Goal: Task Accomplishment & Management: Manage account settings

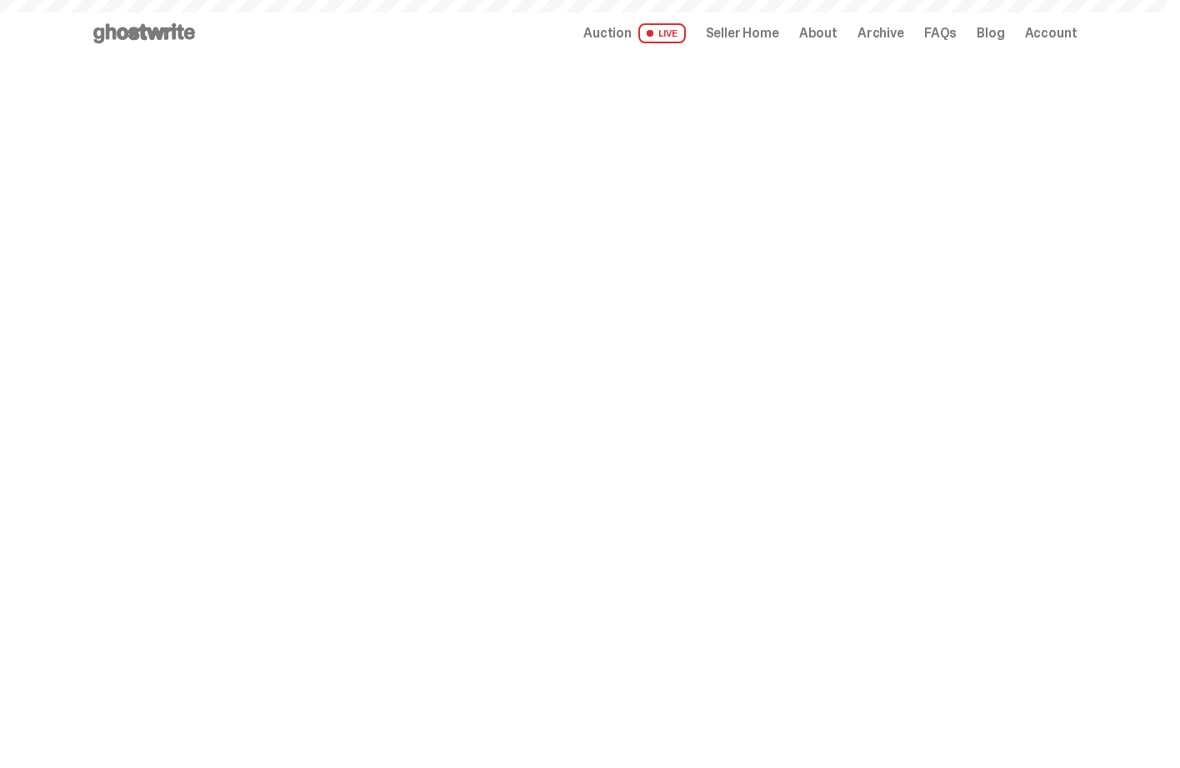
click at [768, 40] on span "Seller Home" at bounding box center [742, 33] width 73 height 13
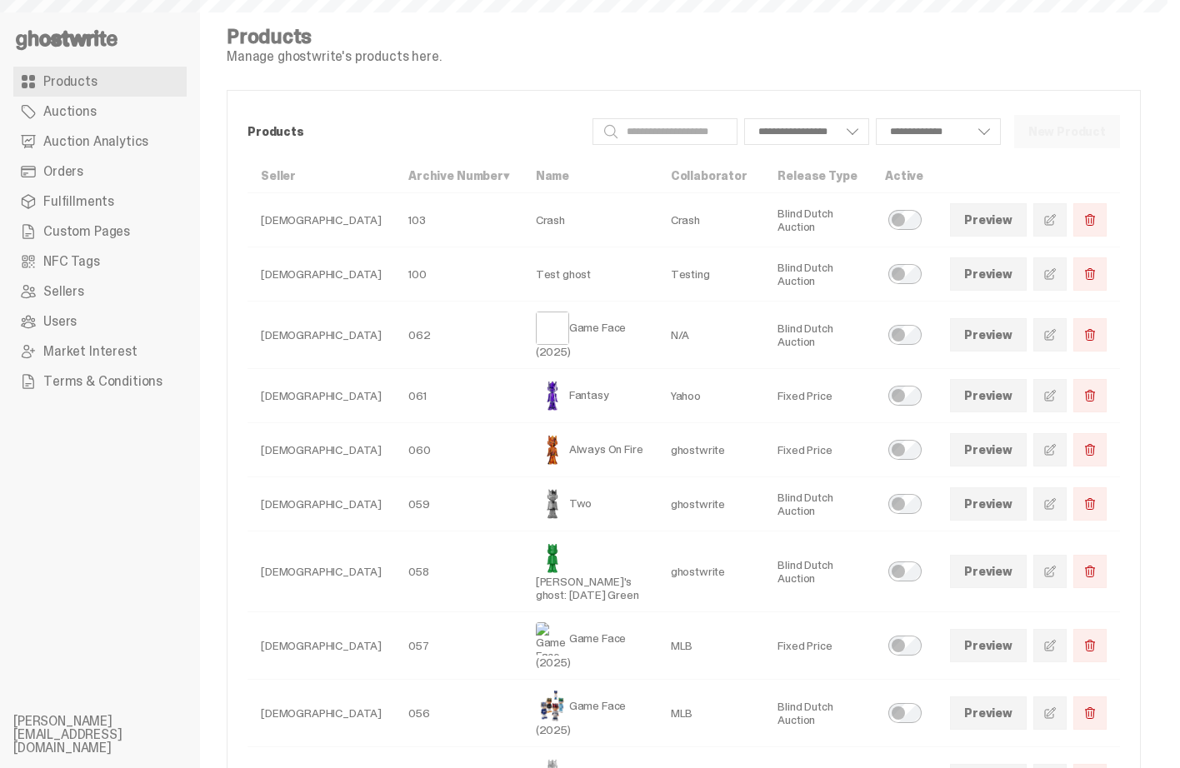
select select
click at [94, 166] on link "Orders" at bounding box center [99, 172] width 173 height 30
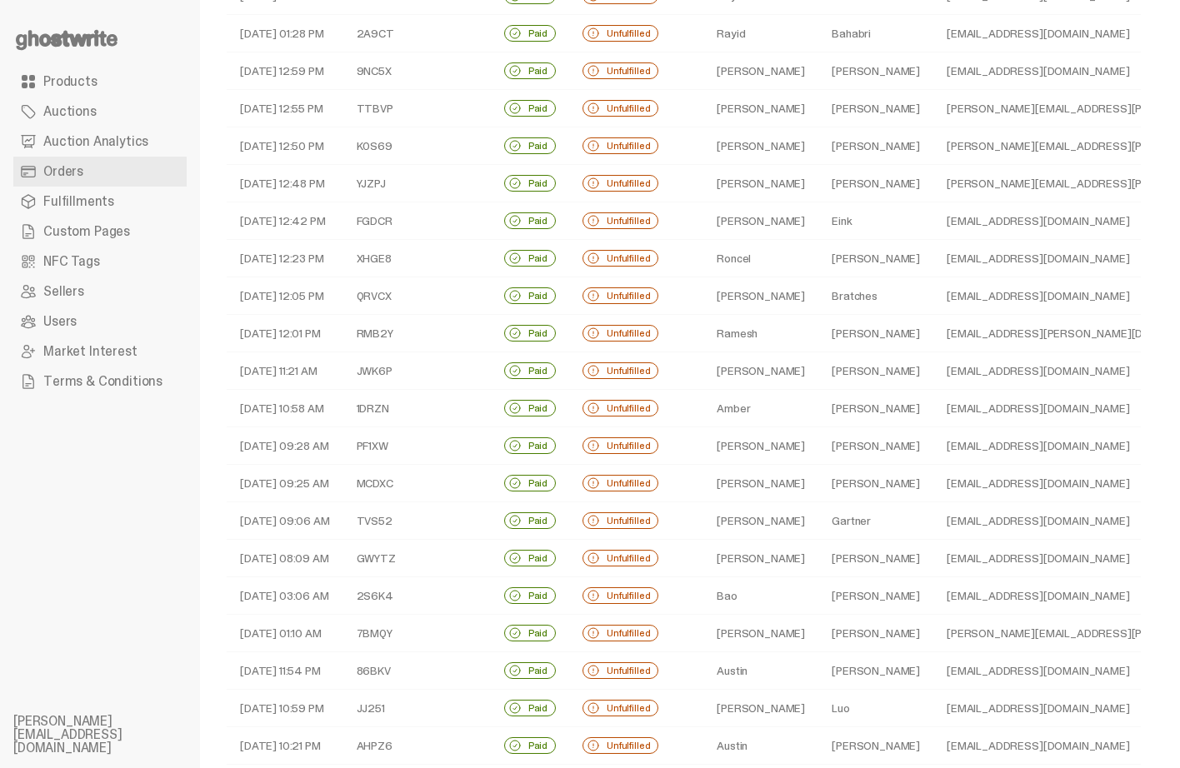
scroll to position [362, 0]
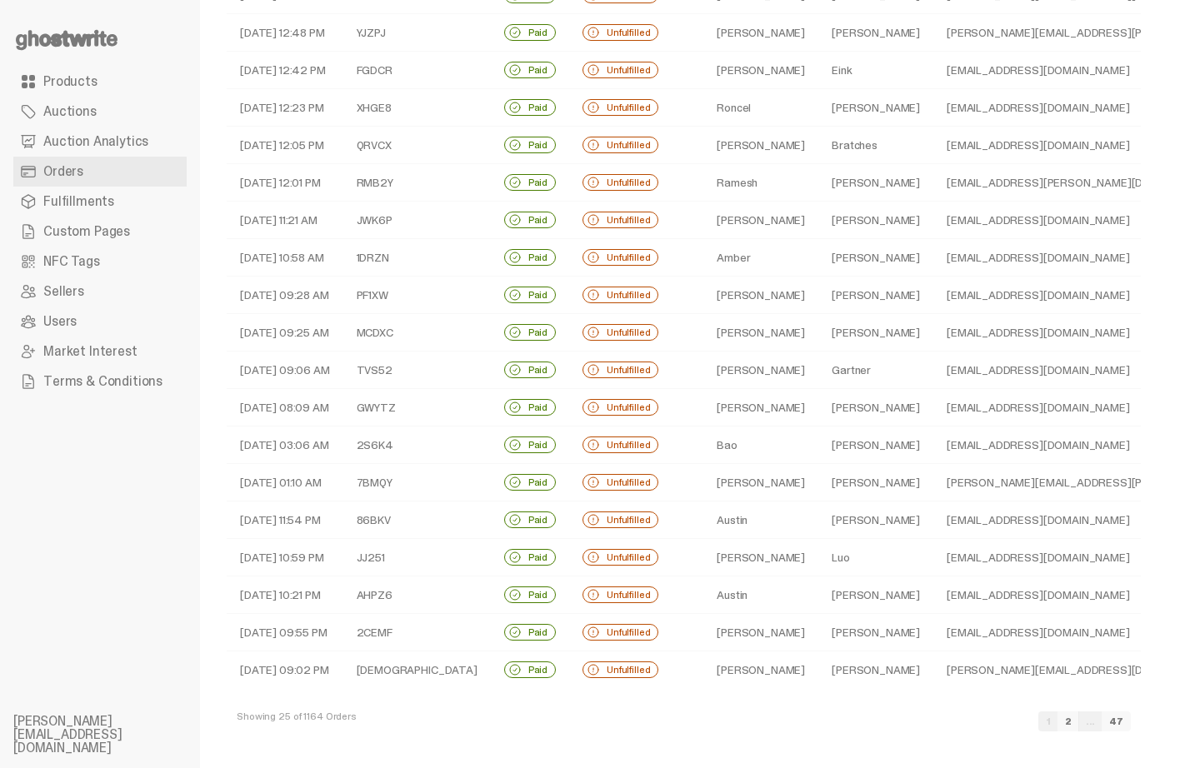
click at [318, 314] on td "09-02-25 09:25 AM" at bounding box center [285, 333] width 117 height 38
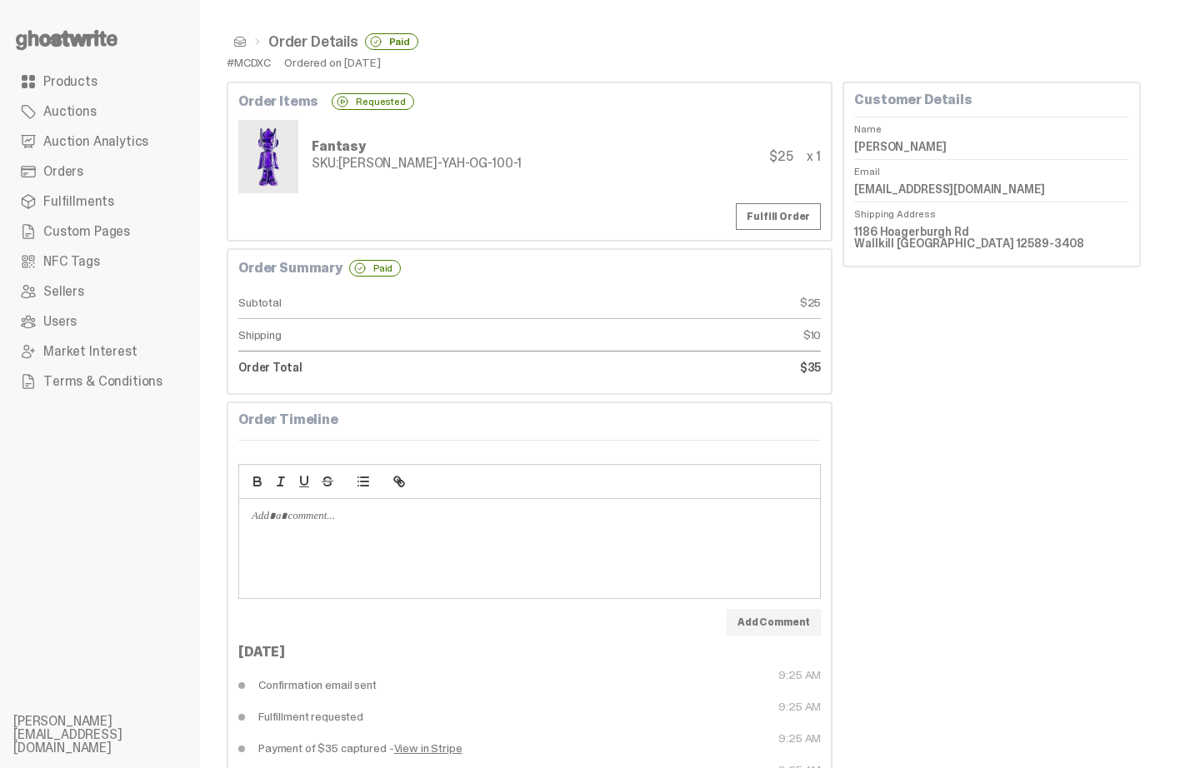
scroll to position [71, 0]
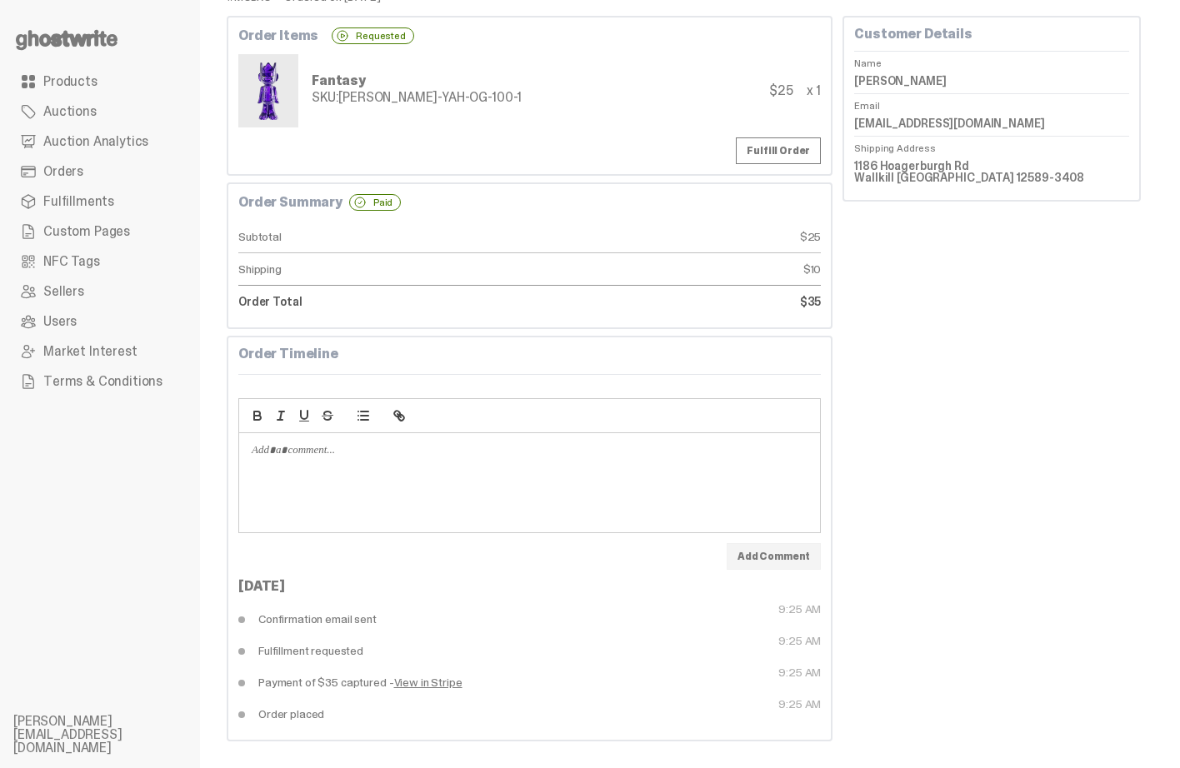
drag, startPoint x: 307, startPoint y: 634, endPoint x: 515, endPoint y: 765, distance: 246.1
click at [515, 765] on div "Order Details Paid #MCDXC Ordered on Sep 02, 2025 Order Items Requested Fantasy…" at bounding box center [684, 351] width 968 height 834
click at [897, 713] on div "Customer Details Name Joe Raines Email jraines.ny25@gmail.com Shipping Address …" at bounding box center [992, 379] width 298 height 726
drag, startPoint x: 316, startPoint y: 630, endPoint x: 723, endPoint y: 664, distance: 408.2
click at [717, 664] on dl "Confirmation email sent 9:25 AM Fulfillment requested 9:25 AM Payment of $35 ca…" at bounding box center [529, 666] width 583 height 127
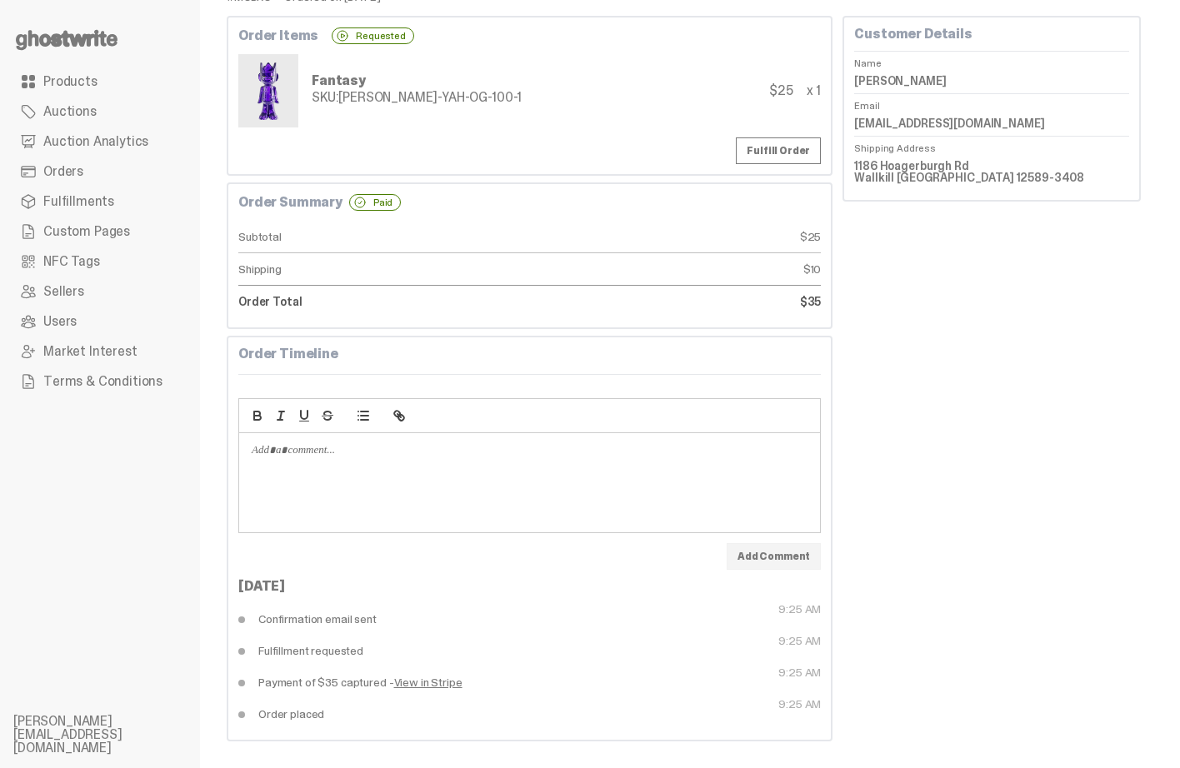
click at [1061, 656] on div "Customer Details Name Joe Raines Email jraines.ny25@gmail.com Shipping Address …" at bounding box center [992, 379] width 298 height 726
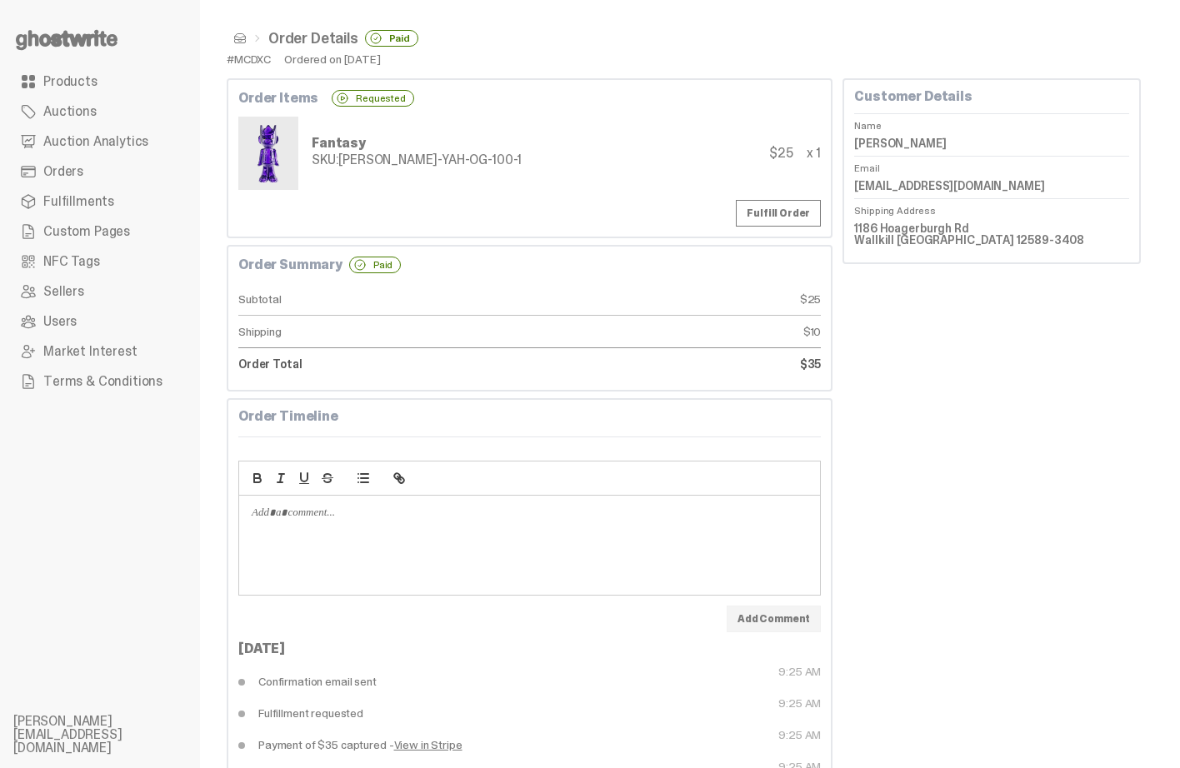
scroll to position [0, 0]
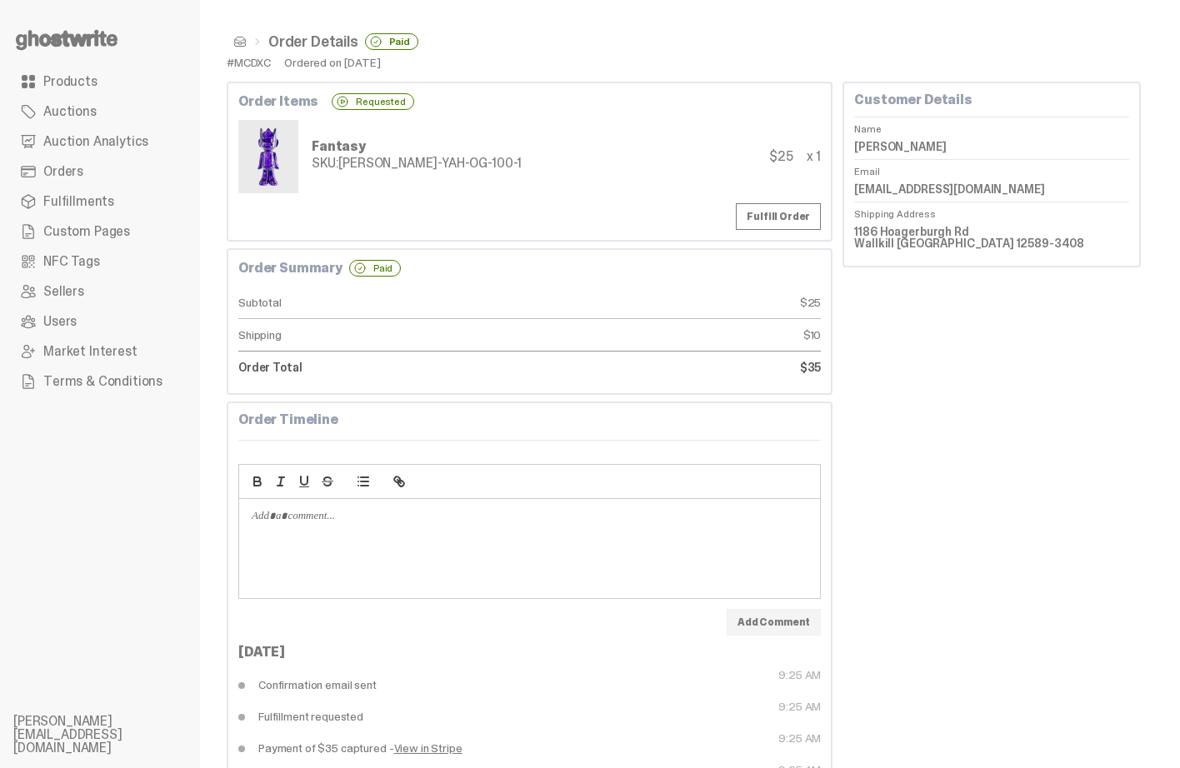
click at [68, 213] on link "Fulfillments" at bounding box center [99, 202] width 173 height 30
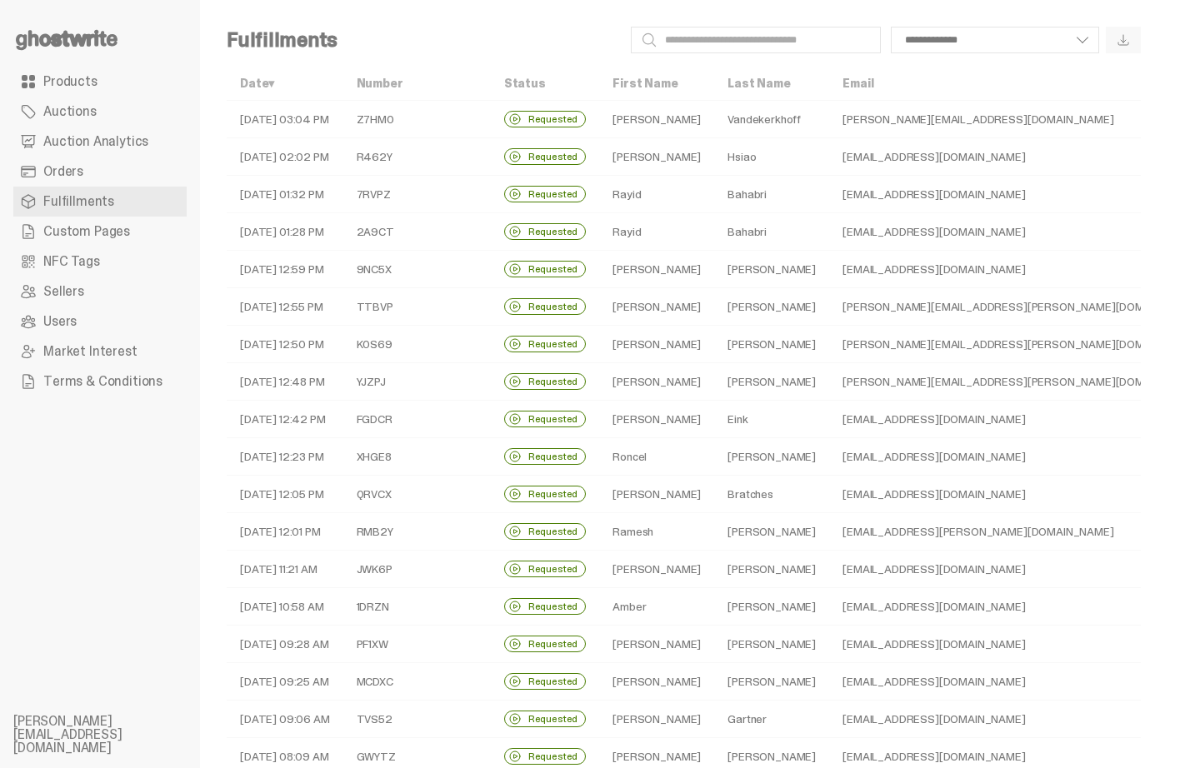
click at [322, 123] on td "09-02-25 03:04 PM" at bounding box center [285, 120] width 117 height 38
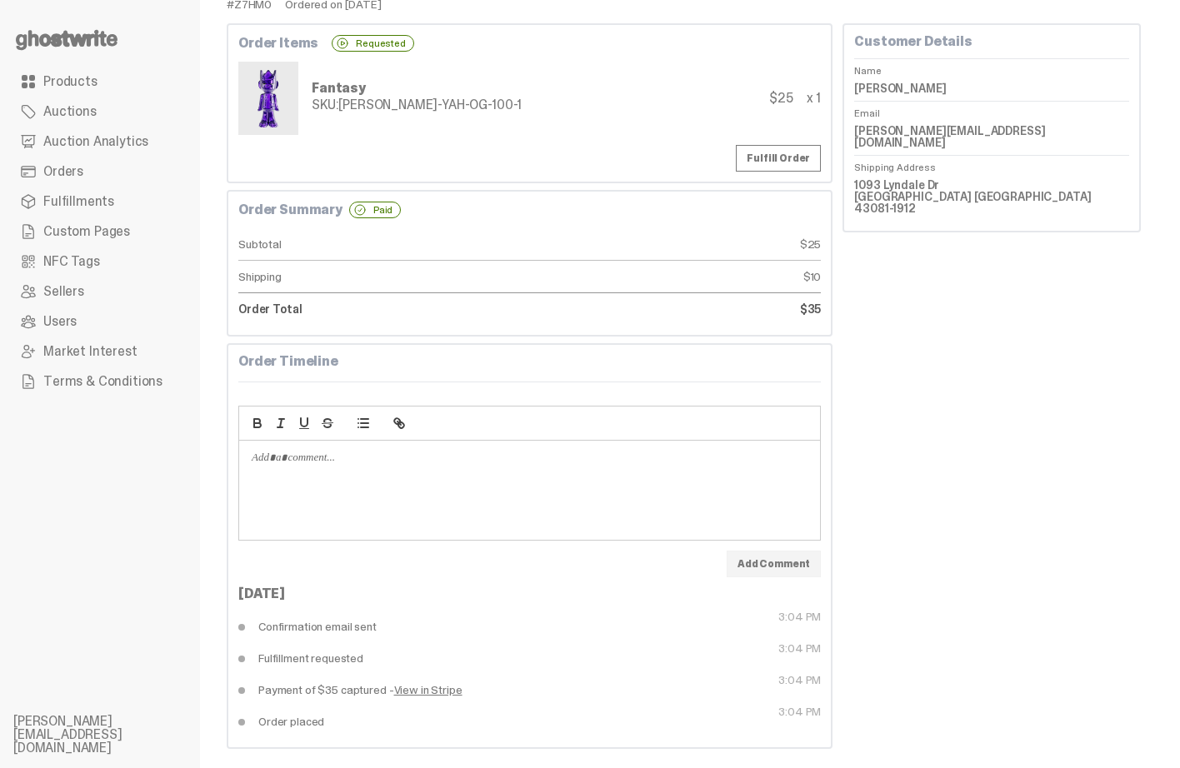
scroll to position [71, 0]
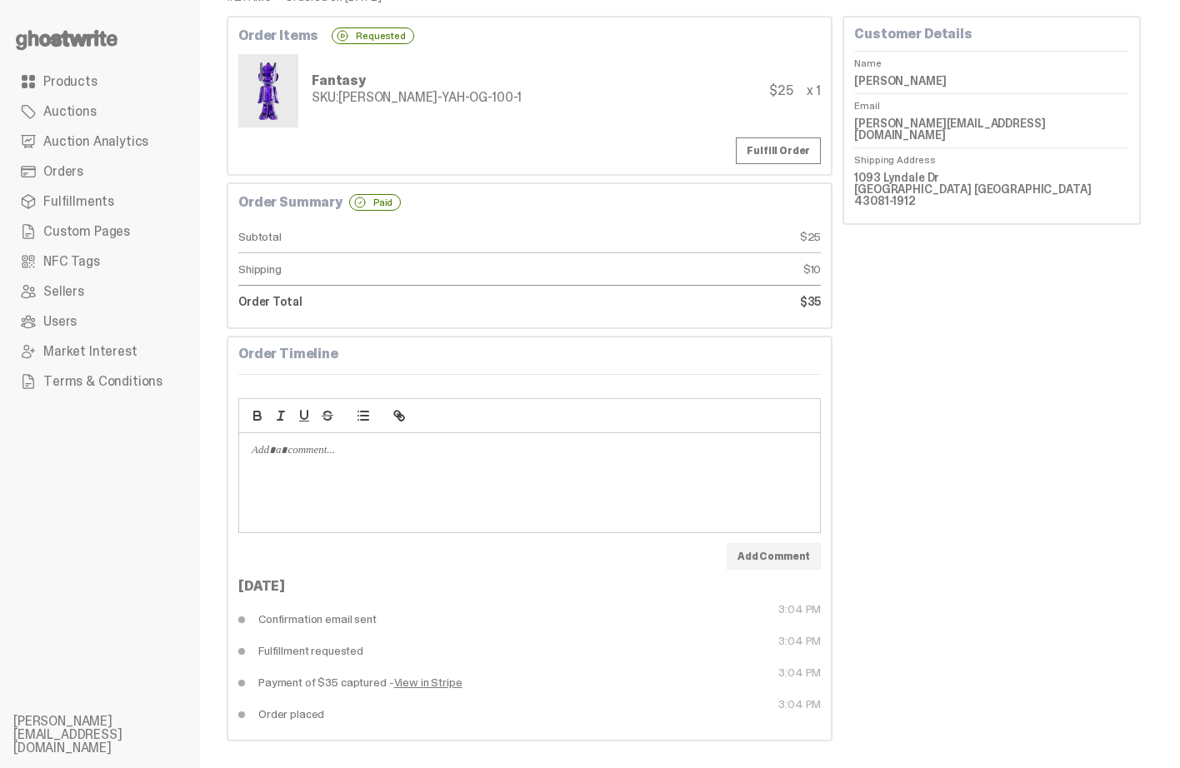
click at [390, 482] on div at bounding box center [529, 479] width 581 height 92
click at [393, 480] on div at bounding box center [529, 479] width 581 height 92
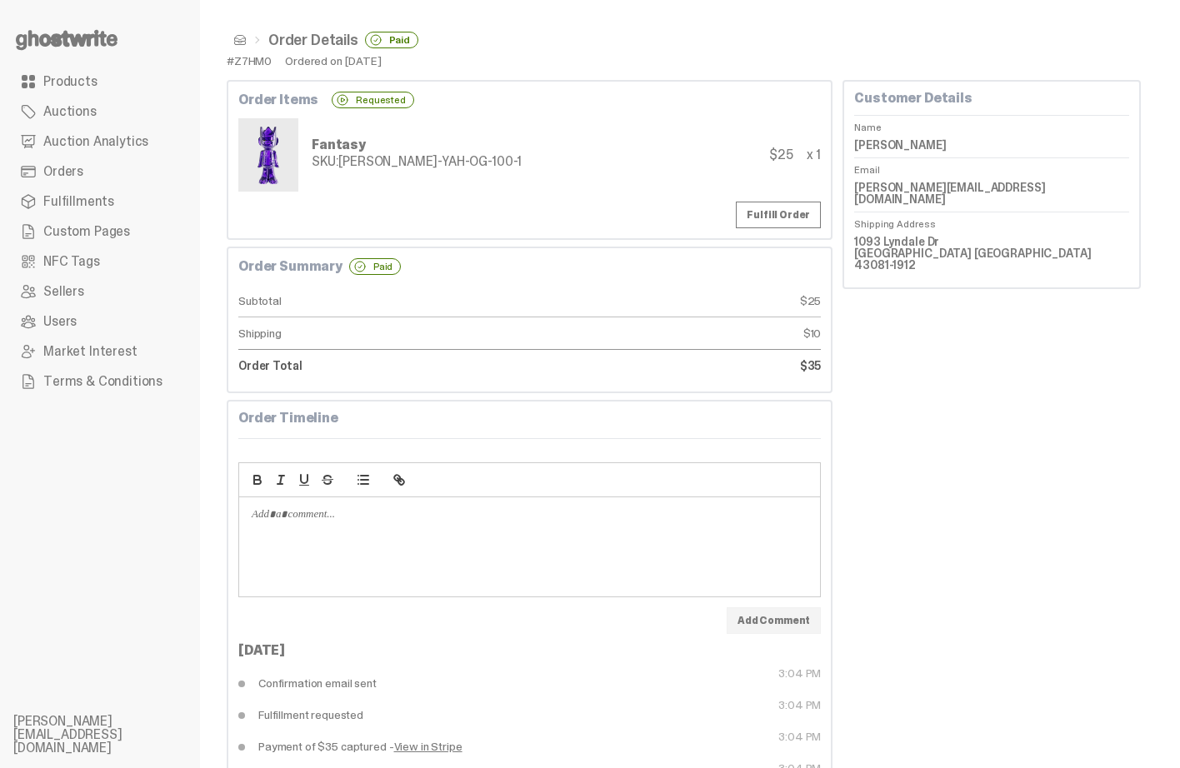
scroll to position [0, 0]
click at [1120, 409] on div "Customer Details Name Anthony Vandekerkhoff Email a.vandekerkhoff@gmail.com Shi…" at bounding box center [992, 445] width 298 height 726
click at [1004, 485] on div "Customer Details Name Anthony Vandekerkhoff Email a.vandekerkhoff@gmail.com Shi…" at bounding box center [992, 445] width 298 height 726
click at [954, 501] on div "Customer Details Name Anthony Vandekerkhoff Email a.vandekerkhoff@gmail.com Shi…" at bounding box center [992, 445] width 298 height 726
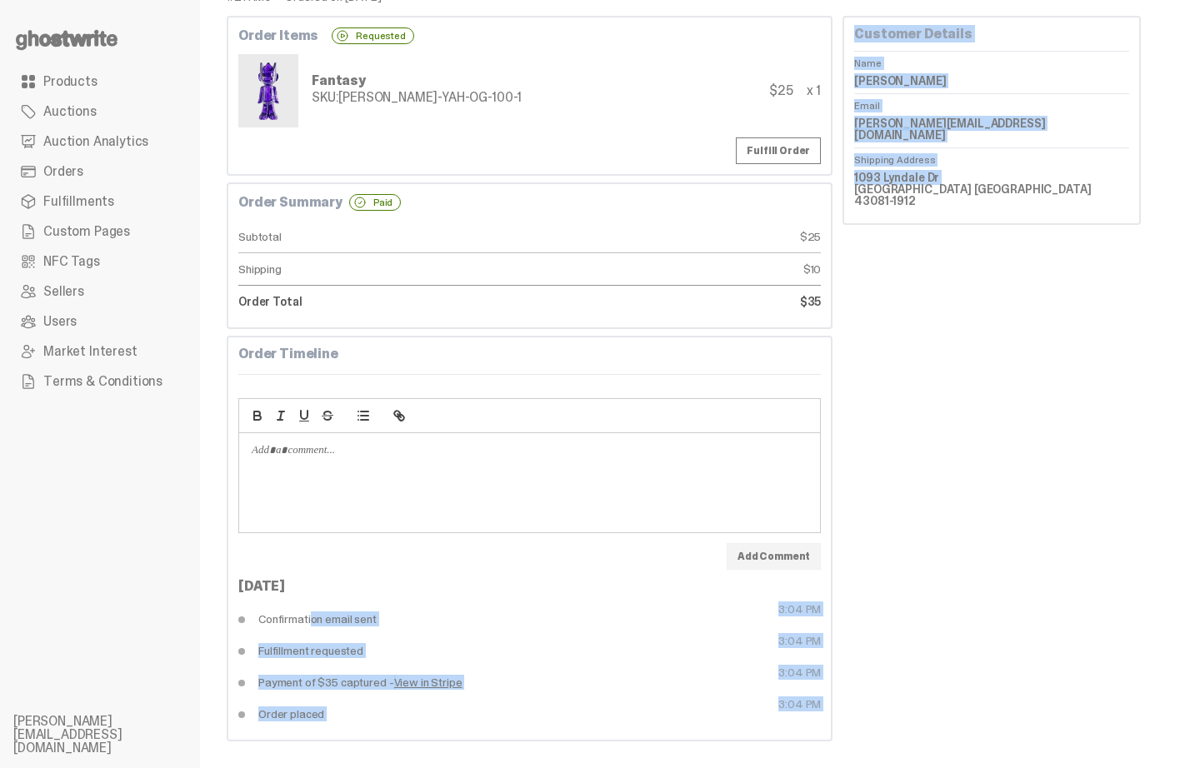
drag, startPoint x: 293, startPoint y: 625, endPoint x: 962, endPoint y: 708, distance: 673.6
click at [962, 708] on div "Order Items Requested Fantasy SKU: TY-GH-YAH-OG-100-1 $25 x 1 Fulfill Order Ord…" at bounding box center [684, 379] width 914 height 726
click at [959, 706] on div "Customer Details Name Anthony Vandekerkhoff Email a.vandekerkhoff@gmail.com Shi…" at bounding box center [992, 379] width 298 height 726
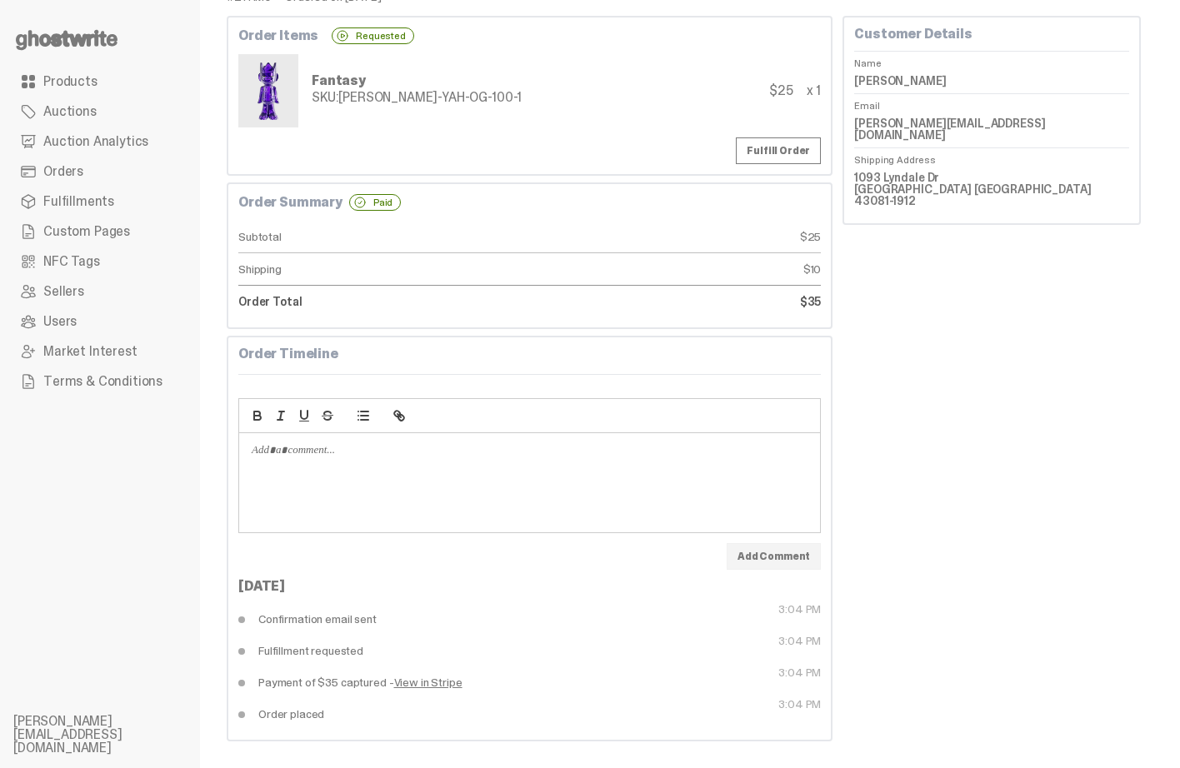
click at [1036, 592] on div "Customer Details Name Anthony Vandekerkhoff Email a.vandekerkhoff@gmail.com Shi…" at bounding box center [992, 379] width 298 height 726
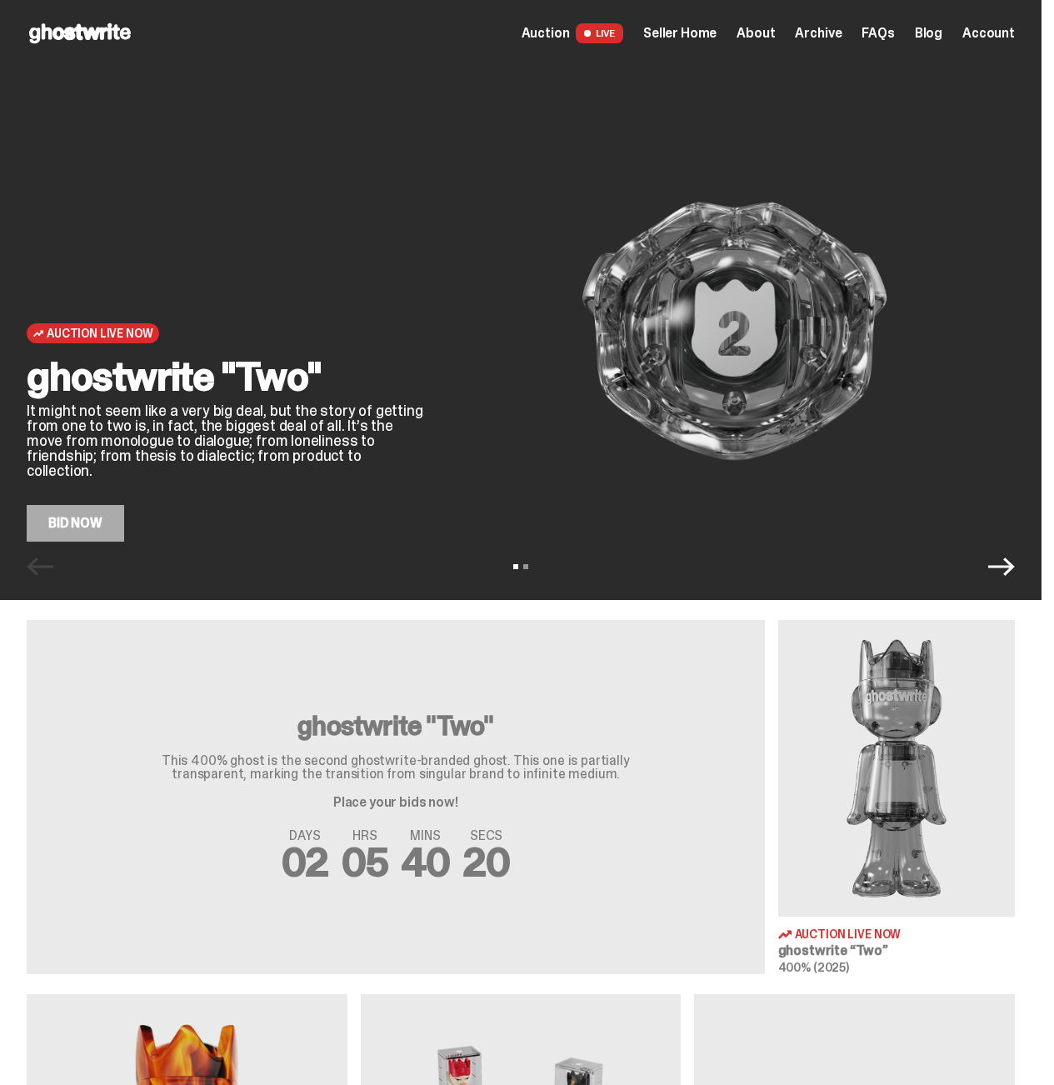
click at [673, 44] on div "Open main menu Home Auction LIVE Seller Home About Archive FAQs Blog" at bounding box center [521, 33] width 989 height 27
click at [676, 38] on span "Seller Home" at bounding box center [679, 33] width 73 height 13
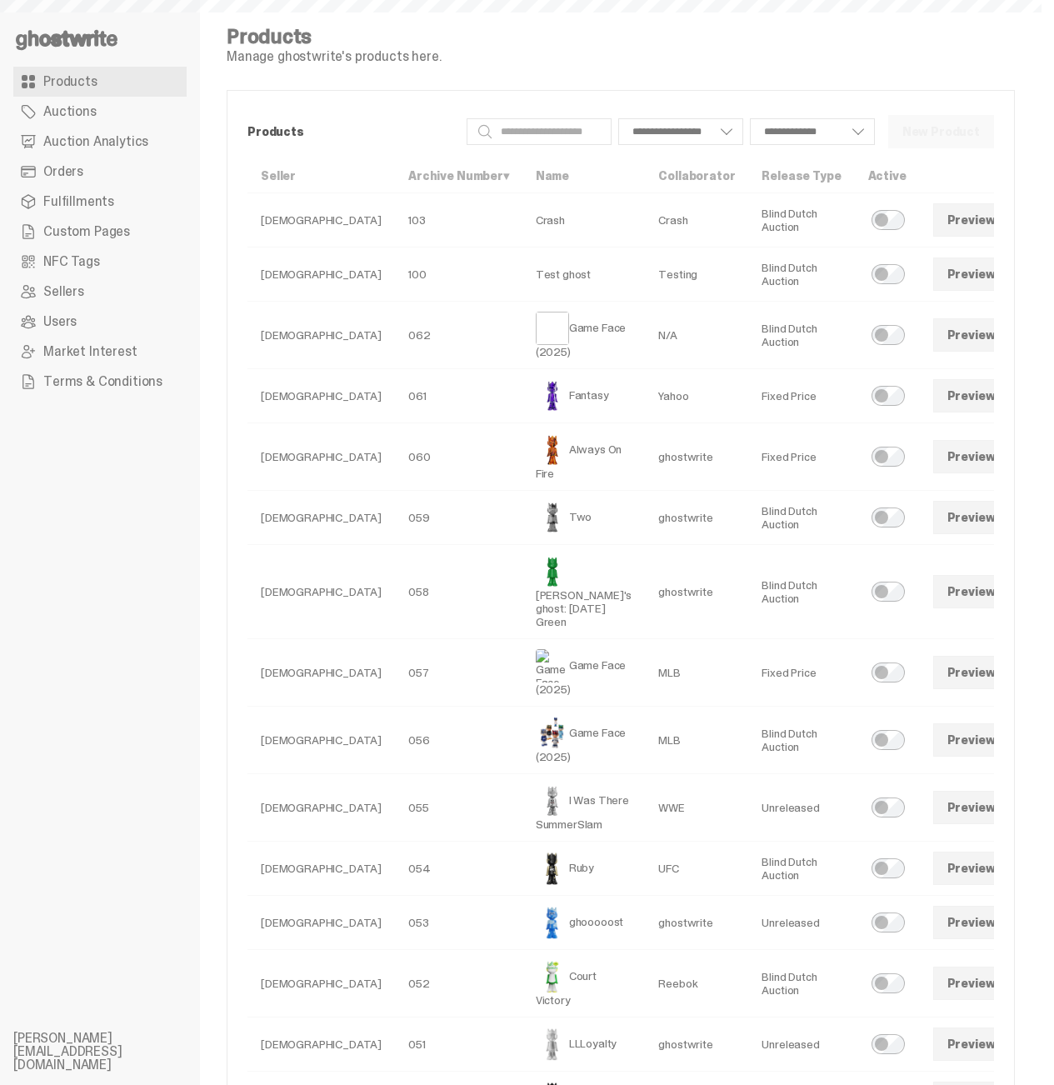
select select
click at [1026, 403] on span at bounding box center [1032, 395] width 13 height 13
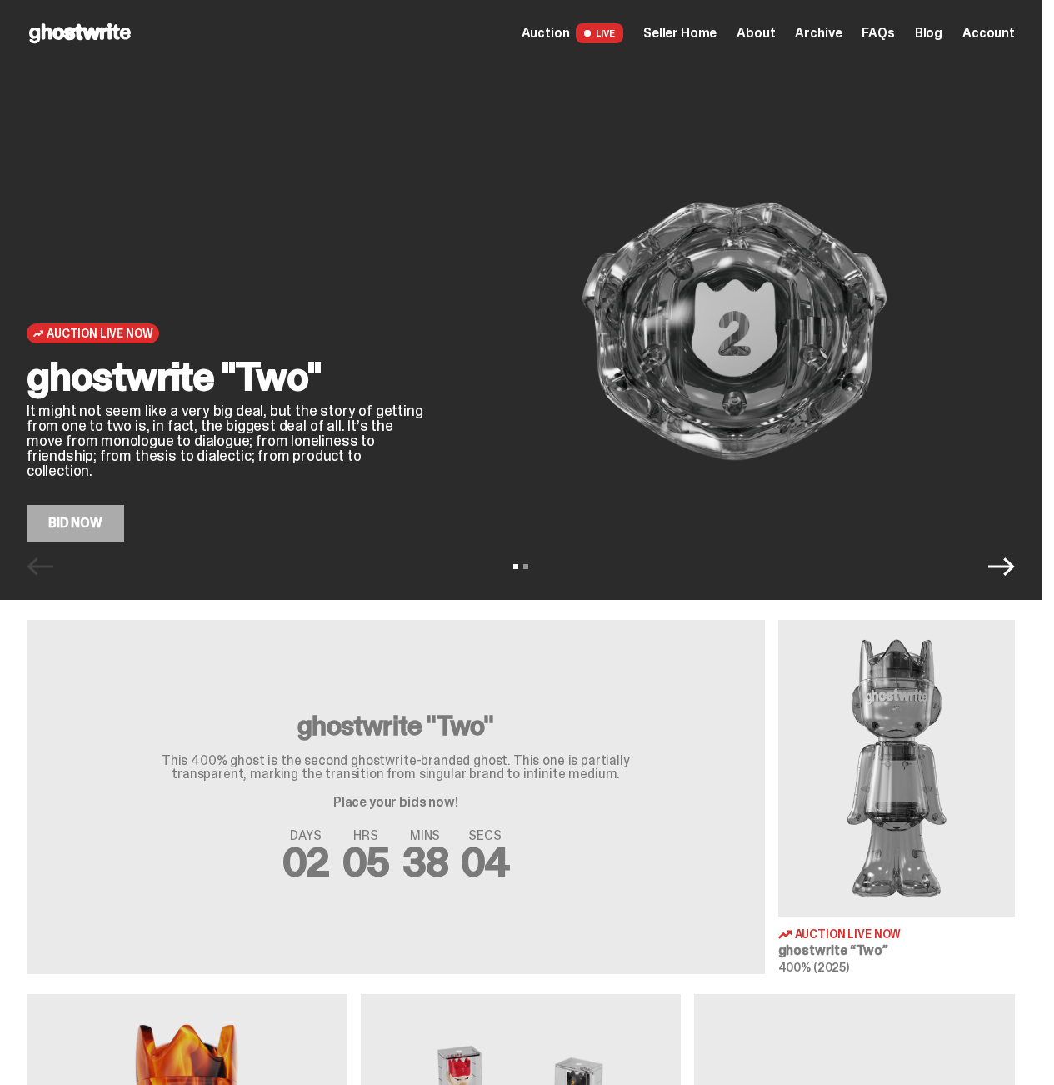
click at [708, 33] on span "Seller Home" at bounding box center [679, 33] width 73 height 13
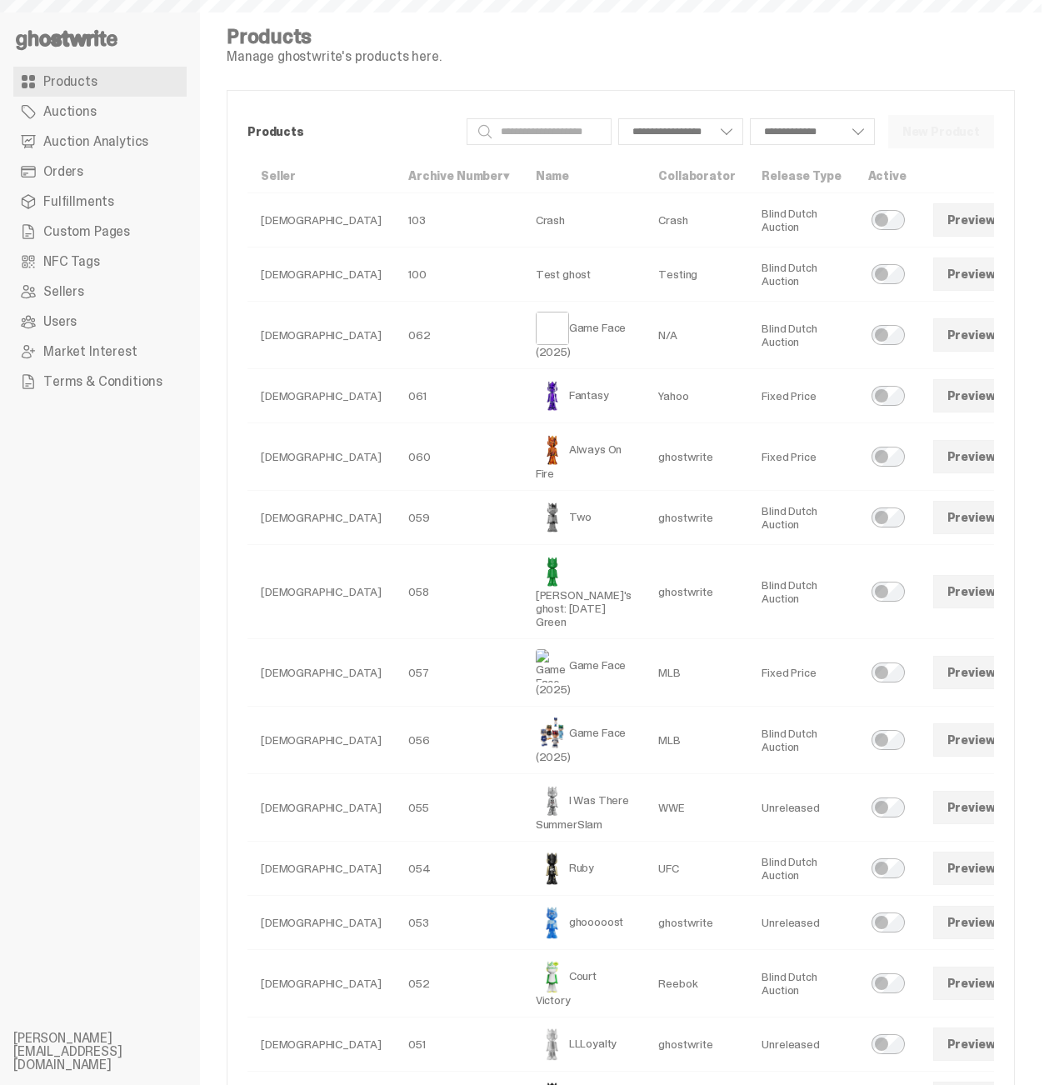
select select
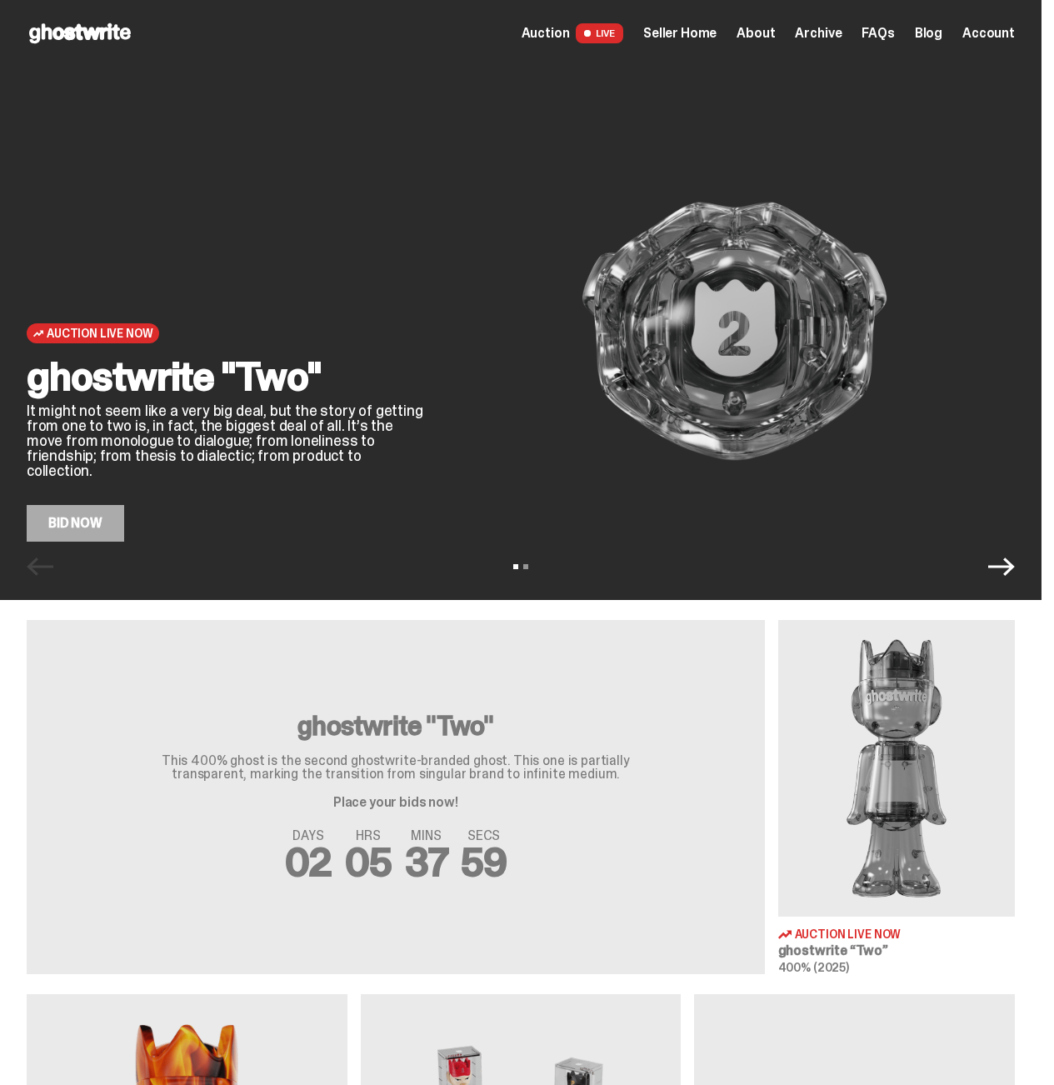
click at [837, 33] on span "Archive" at bounding box center [818, 33] width 47 height 13
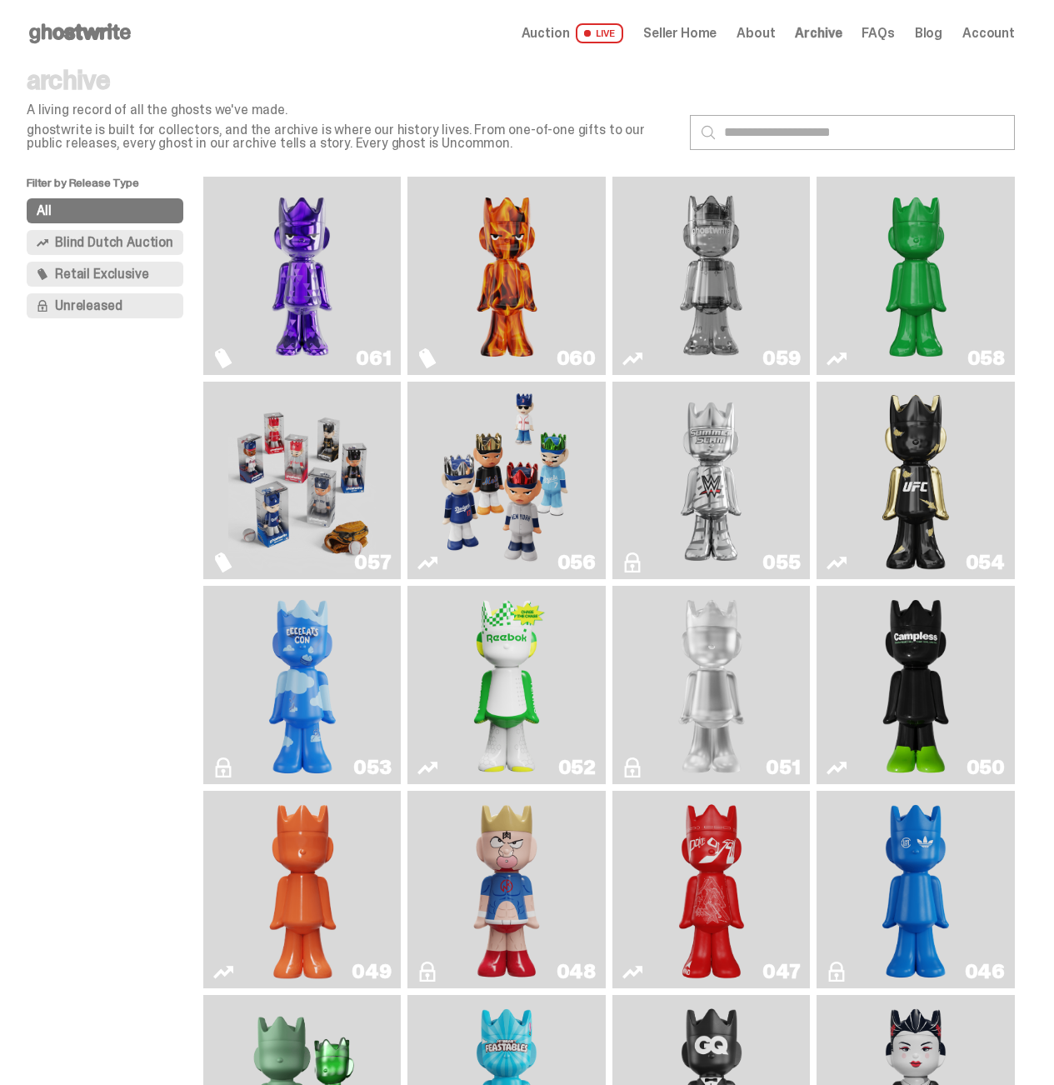
click at [336, 252] on img "Fantasy" at bounding box center [302, 275] width 148 height 185
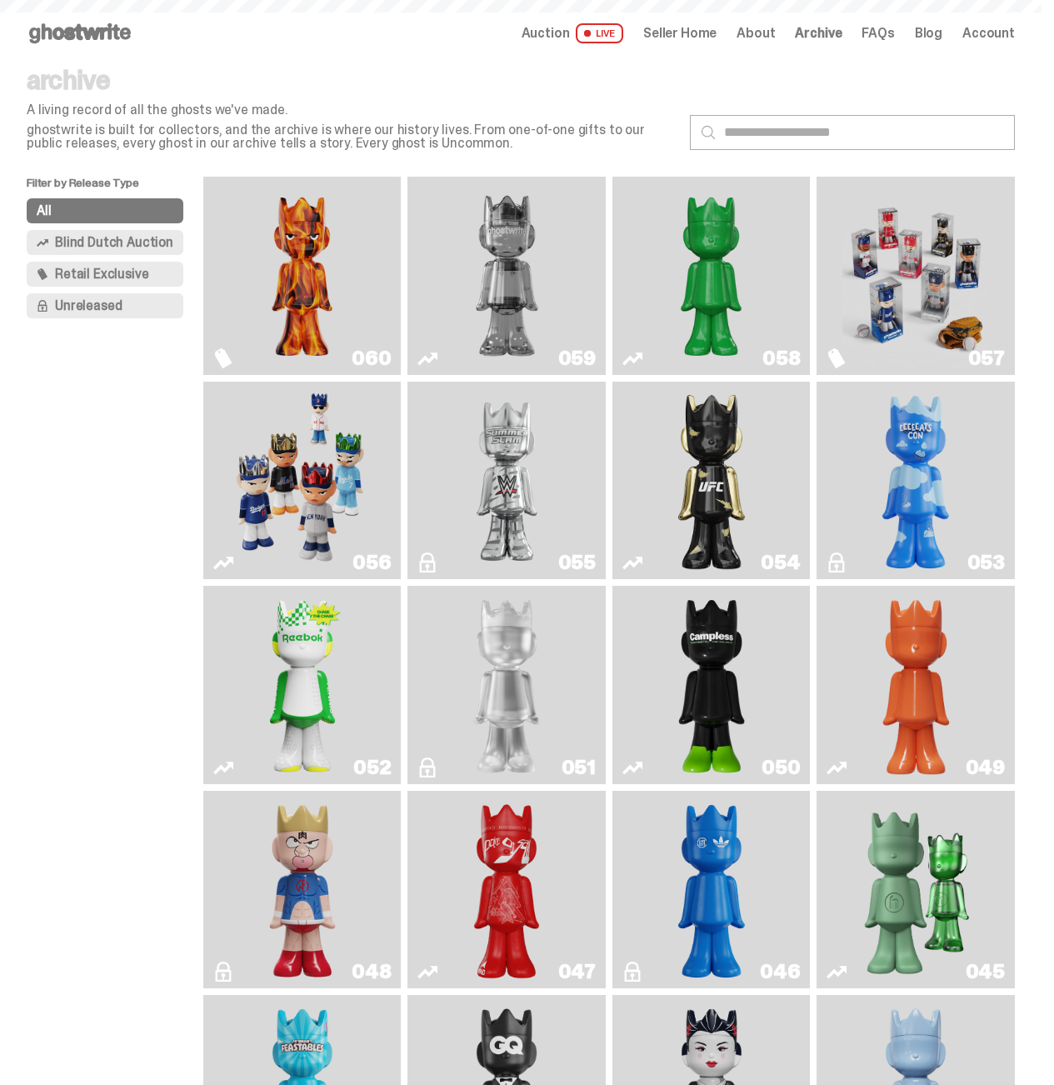
click at [458, 96] on div "archive A living record of all the ghosts we've made. ghostwrite is built for c…" at bounding box center [352, 108] width 650 height 83
drag, startPoint x: 341, startPoint y: 94, endPoint x: 498, endPoint y: 173, distance: 175.9
click at [494, 174] on div "archive A living record of all the ghosts we've made. ghostwrite is built for c…" at bounding box center [521, 122] width 989 height 110
click at [503, 153] on div "archive A living record of all the ghosts we've made. ghostwrite is built for c…" at bounding box center [521, 122] width 989 height 110
drag, startPoint x: 423, startPoint y: 138, endPoint x: 176, endPoint y: 50, distance: 261.8
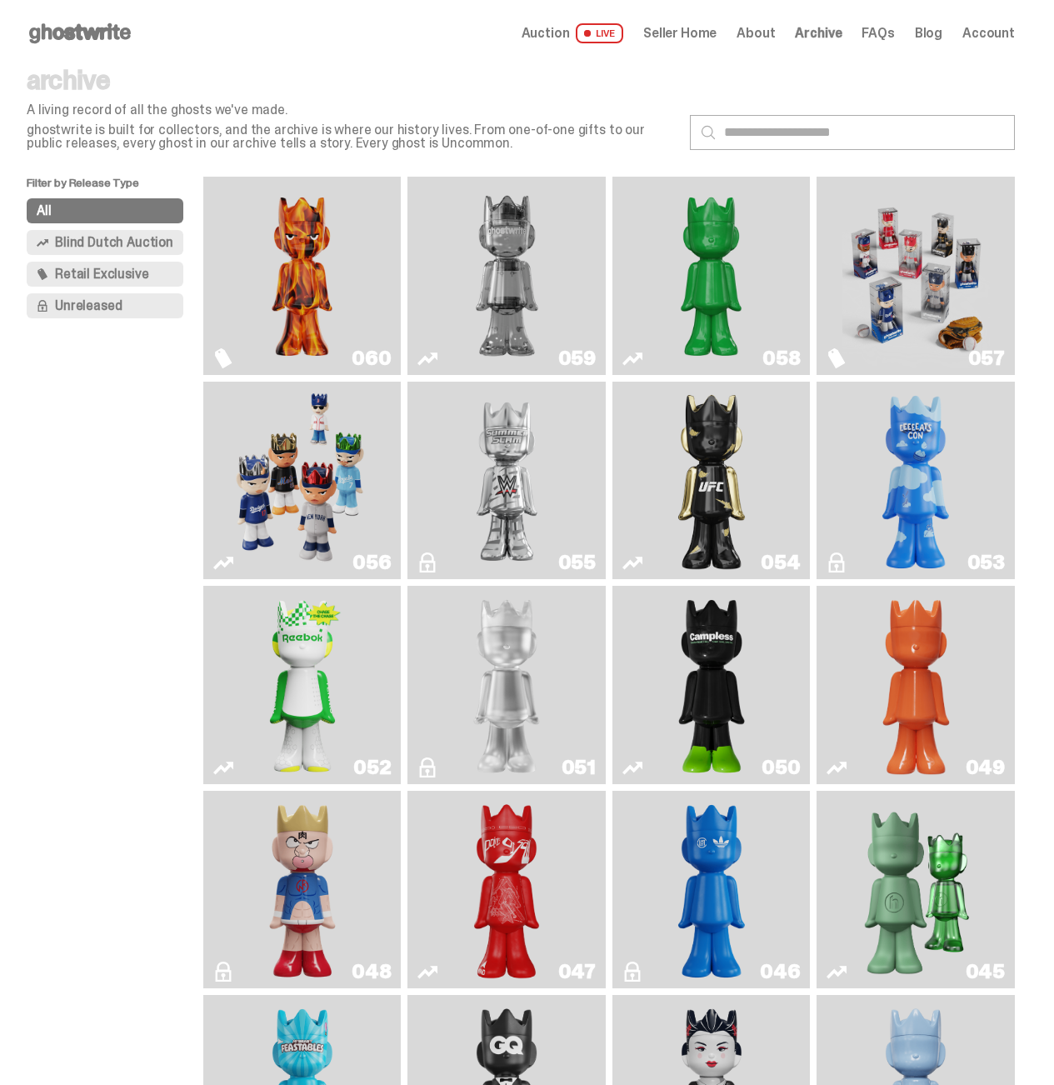
click at [202, 60] on div "Open main menu Home Auction LIVE Seller Home About Archive FAQs Blog Account" at bounding box center [521, 33] width 1042 height 67
drag, startPoint x: 178, startPoint y: 65, endPoint x: 468, endPoint y: 154, distance: 303.5
drag, startPoint x: 491, startPoint y: 138, endPoint x: 842, endPoint y: 184, distance: 354.0
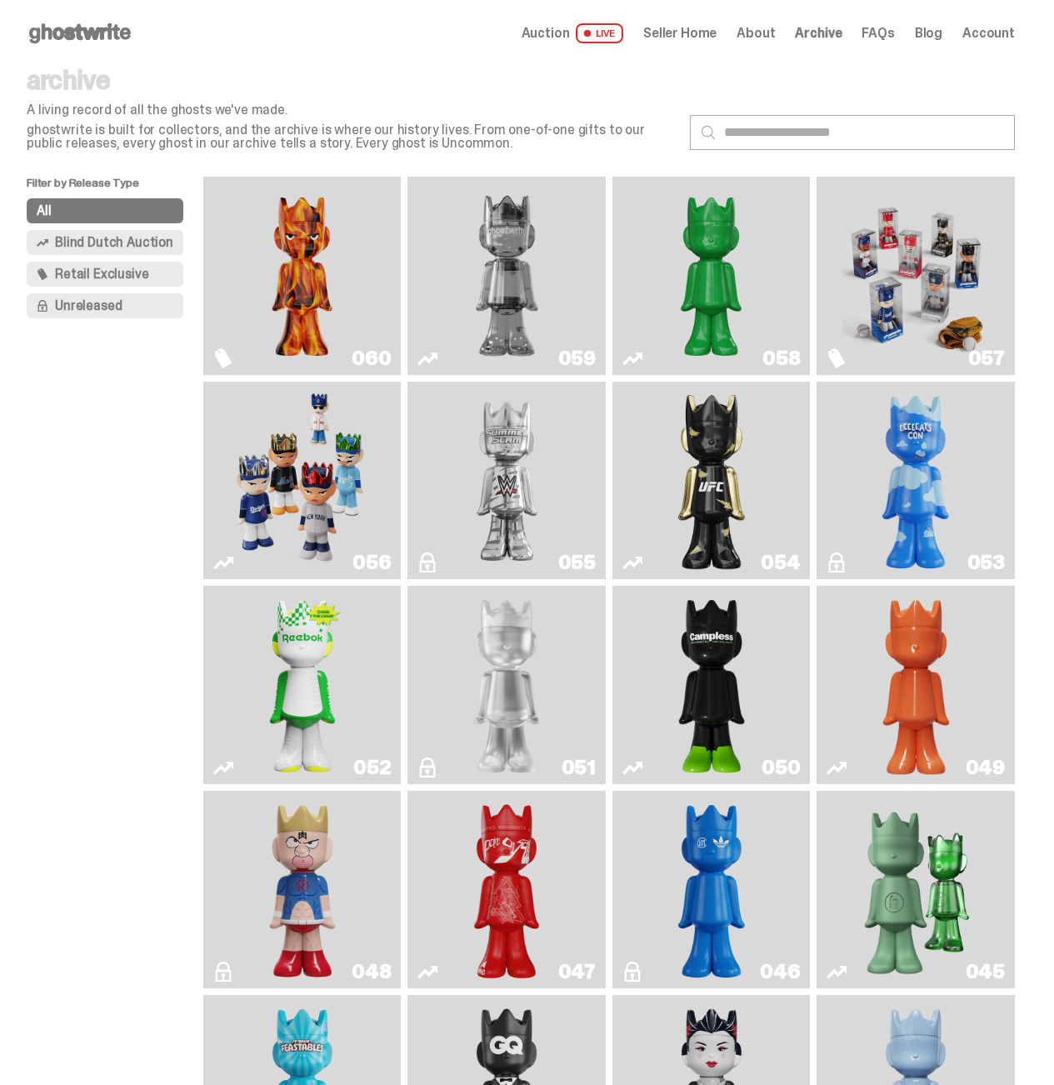
click at [492, 138] on p "ghostwrite is built for collectors, and the archive is where our history lives.…" at bounding box center [352, 136] width 650 height 27
